Goal: Transaction & Acquisition: Purchase product/service

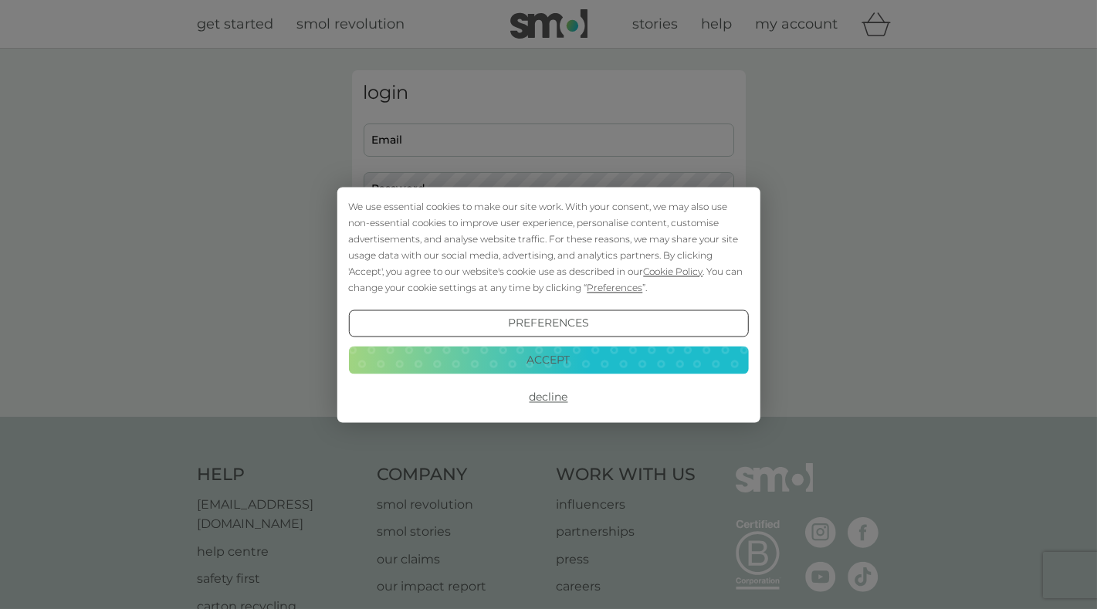
type input "lisa@fpsaccountants.com"
click at [458, 140] on div "We use essential cookies to make our site work. With your consent, we may also …" at bounding box center [548, 304] width 1097 height 609
click at [551, 355] on button "Accept" at bounding box center [548, 360] width 400 height 28
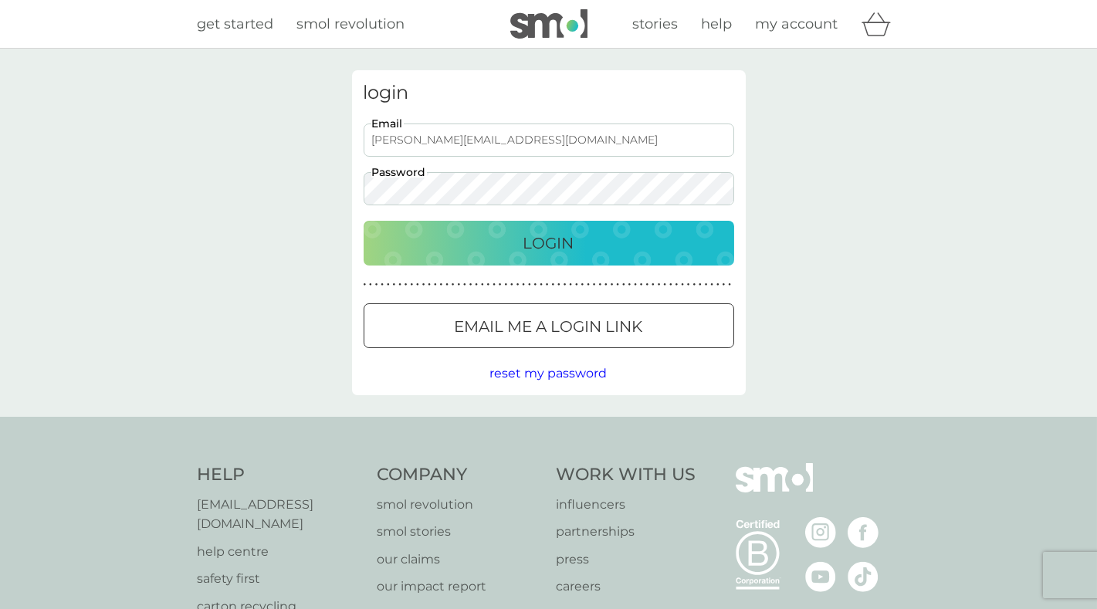
click at [556, 231] on p "Login" at bounding box center [548, 243] width 51 height 25
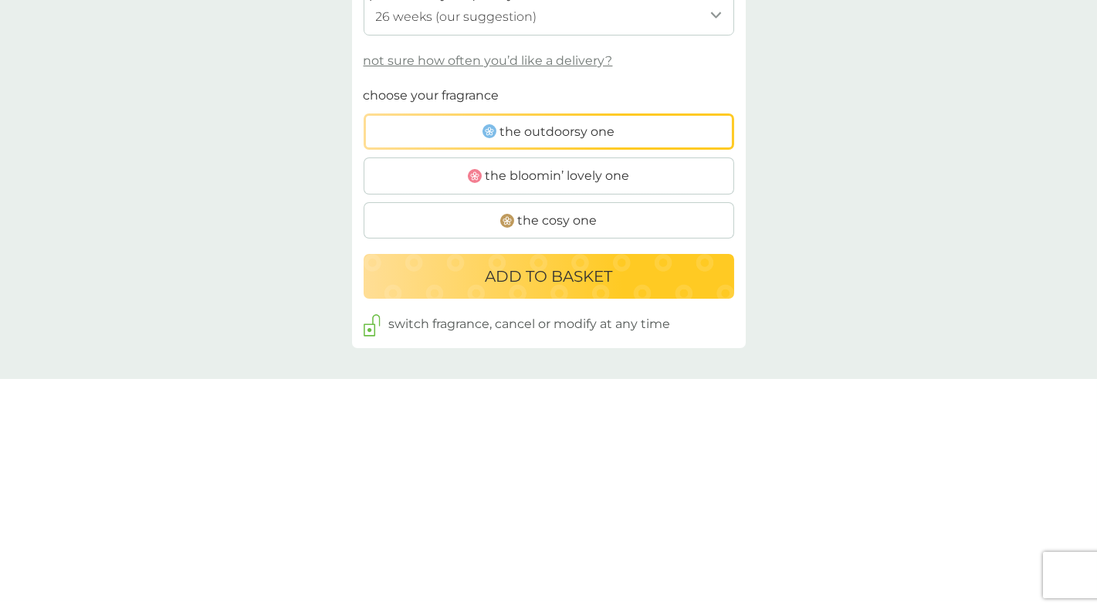
scroll to position [849, 0]
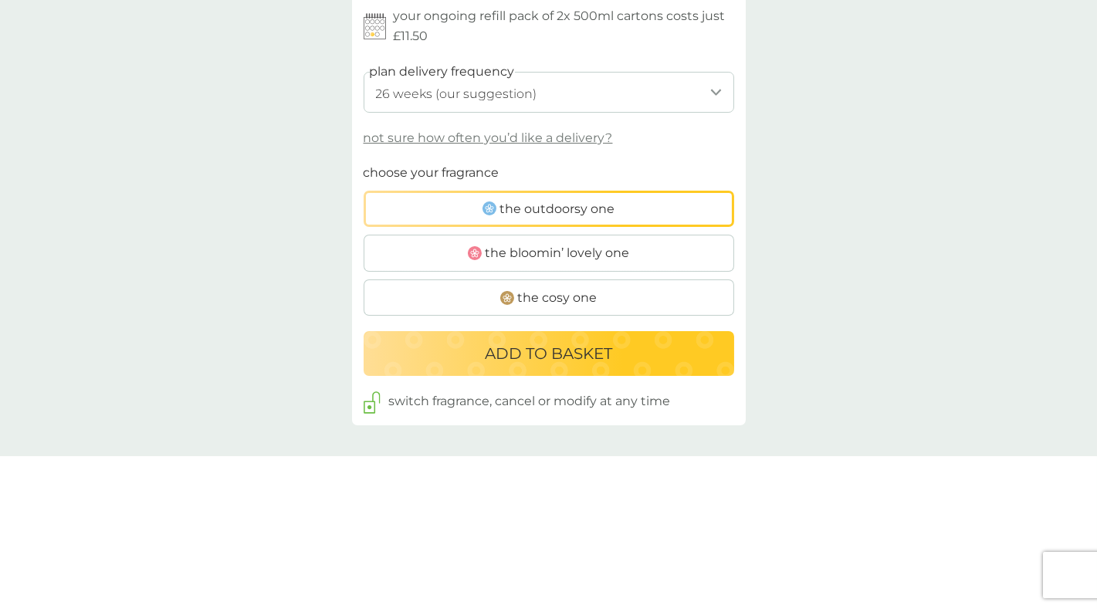
click at [623, 260] on span "the bloomin’ lovely one" at bounding box center [557, 253] width 144 height 20
click at [363, 163] on input "the bloomin’ lovely one" at bounding box center [363, 163] width 0 height 0
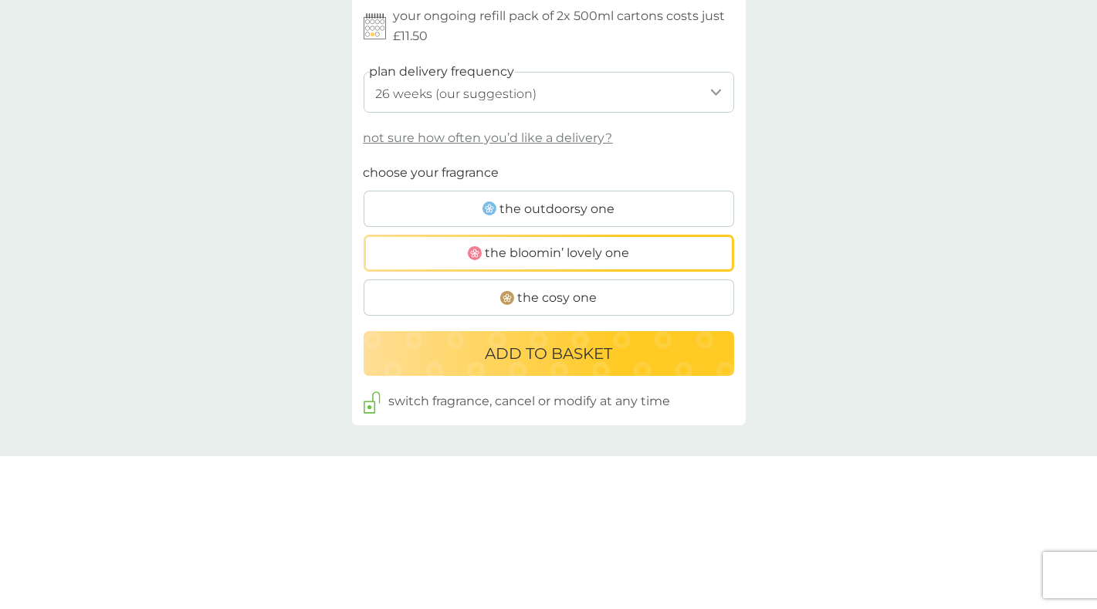
click at [586, 91] on select "1 week 2 weeks 3 weeks 4 weeks 5 weeks 6 weeks 7 weeks 8 weeks 9 weeks 10 weeks…" at bounding box center [548, 92] width 370 height 41
select select "245"
click at [363, 72] on select "1 week 2 weeks 3 weeks 4 weeks 5 weeks 6 weeks 7 weeks 8 weeks 9 weeks 10 weeks…" at bounding box center [548, 92] width 370 height 41
click at [555, 354] on p "ADD TO BASKET" at bounding box center [548, 353] width 127 height 25
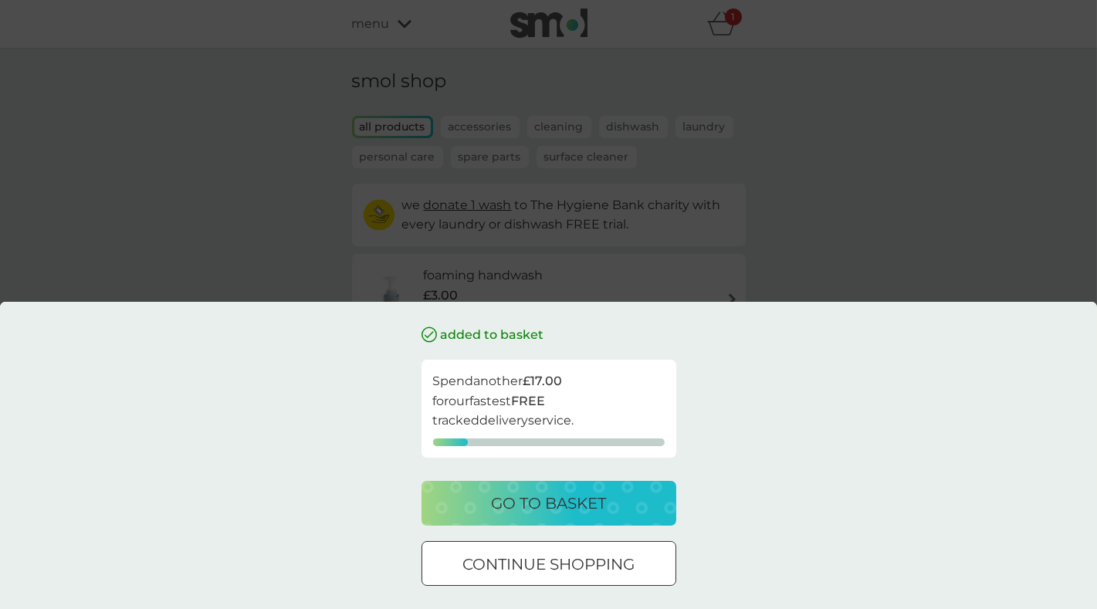
click at [551, 499] on p "go to basket" at bounding box center [548, 503] width 115 height 25
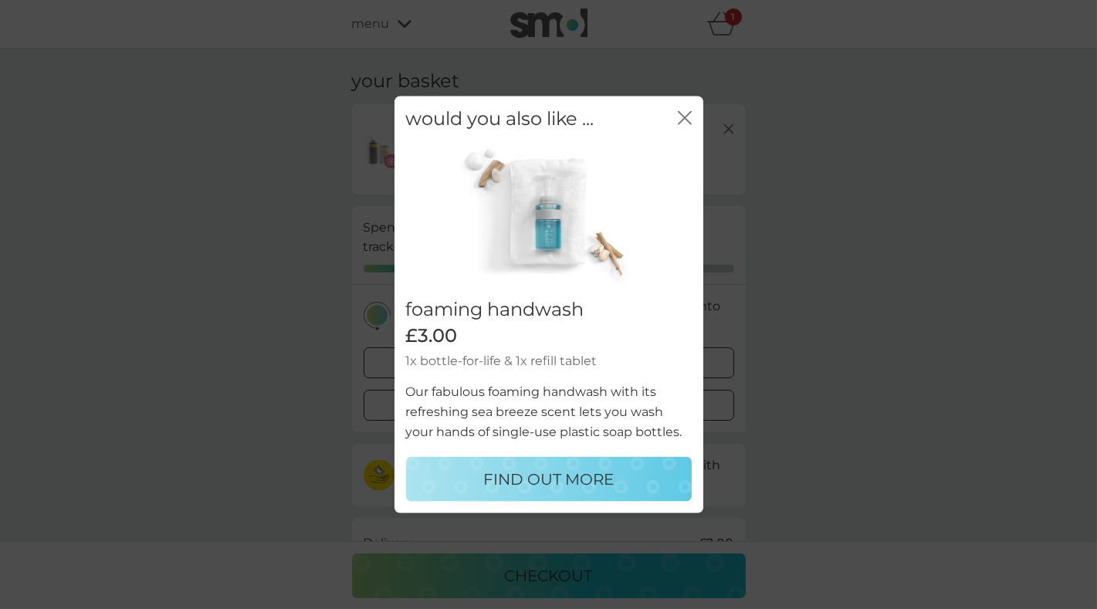
click at [683, 122] on icon "close" at bounding box center [685, 117] width 14 height 14
